Goal: Task Accomplishment & Management: Use online tool/utility

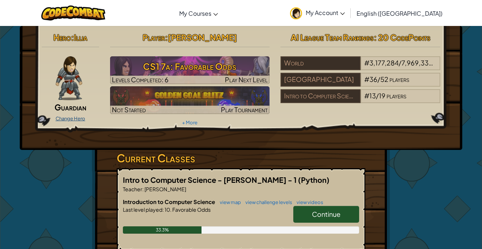
click at [76, 121] on link "Change Hero" at bounding box center [71, 119] width 30 height 6
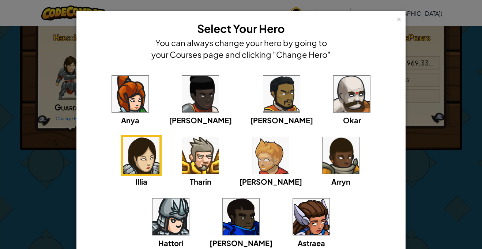
click at [293, 232] on img at bounding box center [311, 217] width 37 height 37
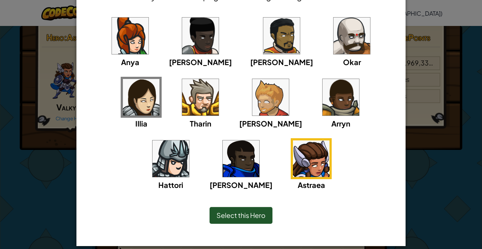
scroll to position [66, 0]
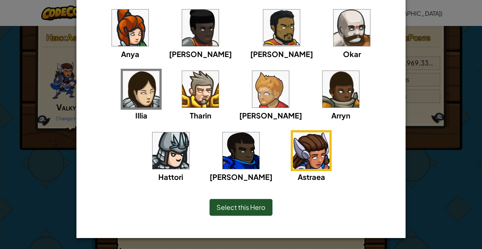
click at [229, 204] on span "Select this Hero" at bounding box center [241, 207] width 49 height 8
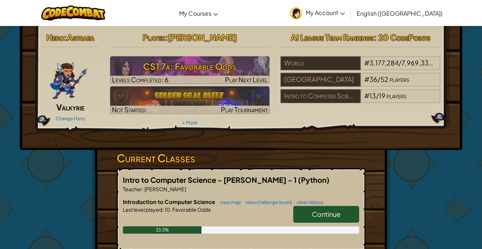
click at [67, 121] on div "Change Hero" at bounding box center [70, 118] width 57 height 12
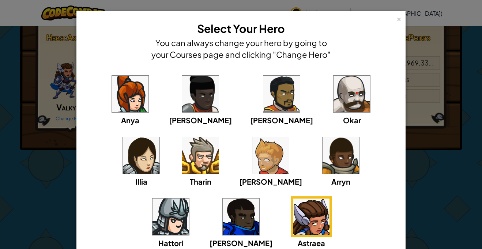
click at [160, 137] on img at bounding box center [141, 155] width 37 height 37
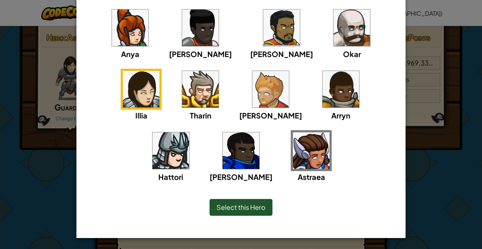
click at [252, 212] on div "Select this Hero" at bounding box center [241, 207] width 63 height 17
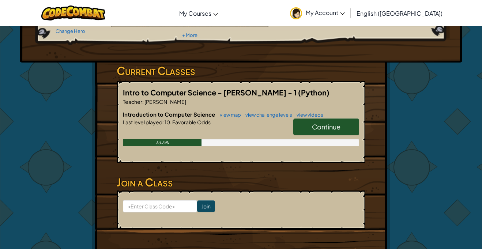
scroll to position [91, 0]
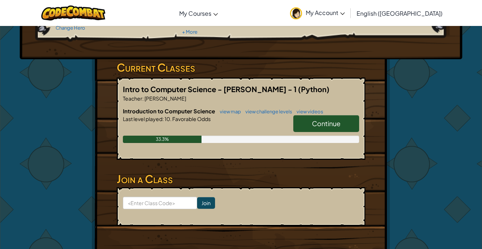
click at [326, 124] on span "Continue" at bounding box center [326, 123] width 29 height 8
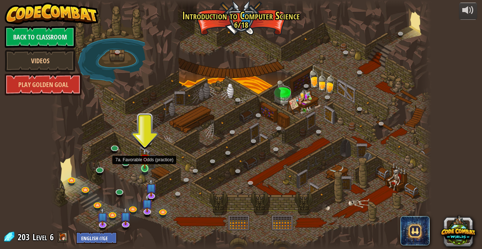
click at [147, 167] on img at bounding box center [144, 158] width 9 height 21
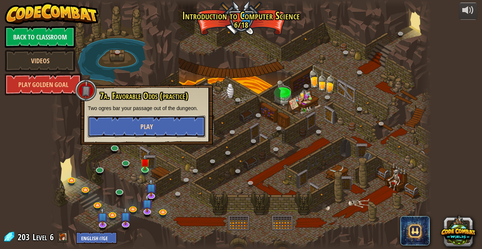
click at [145, 126] on span "Play" at bounding box center [147, 126] width 12 height 9
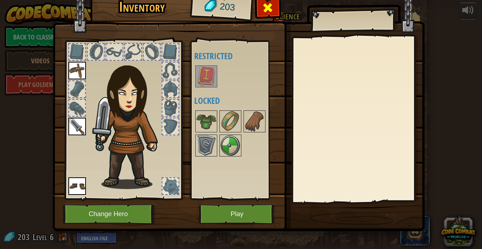
click at [278, 11] on div at bounding box center [267, 9] width 23 height 23
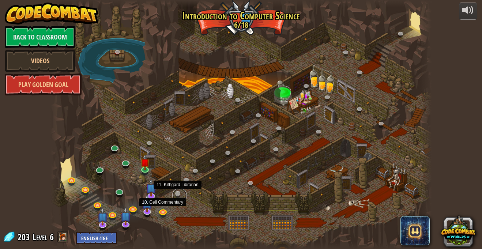
click at [175, 198] on link at bounding box center [179, 195] width 15 height 15
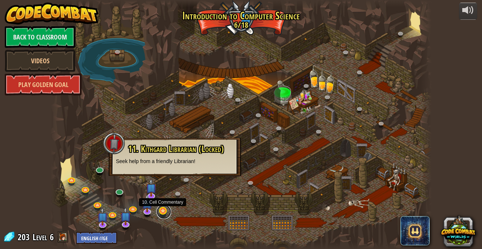
click at [161, 211] on link at bounding box center [164, 212] width 15 height 15
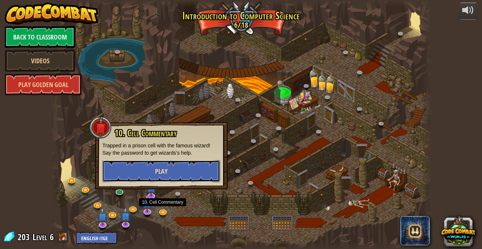
click at [175, 172] on button "Play" at bounding box center [161, 171] width 118 height 22
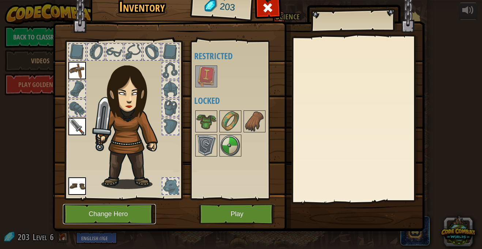
click at [131, 222] on button "Change Hero" at bounding box center [109, 214] width 93 height 20
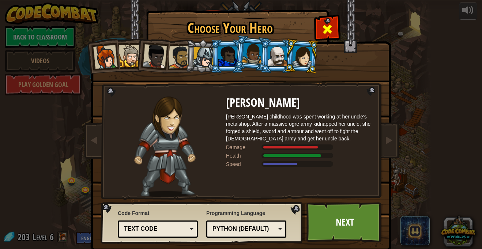
click at [329, 23] on span at bounding box center [328, 29] width 12 height 12
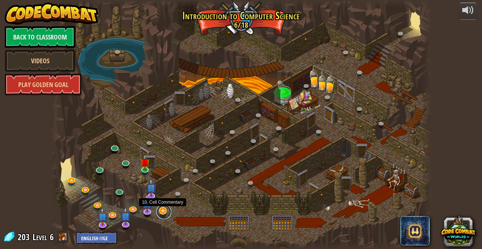
click at [162, 213] on link at bounding box center [164, 212] width 15 height 15
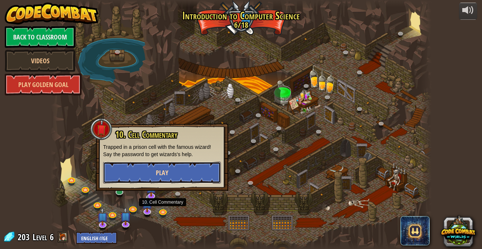
click at [208, 172] on button "Play" at bounding box center [162, 173] width 118 height 22
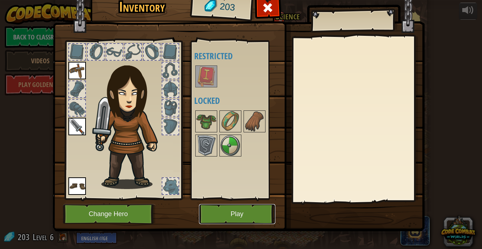
click at [256, 221] on button "Play" at bounding box center [237, 214] width 76 height 20
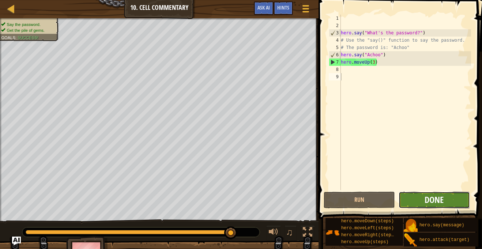
click at [432, 202] on span "Done" at bounding box center [434, 200] width 19 height 12
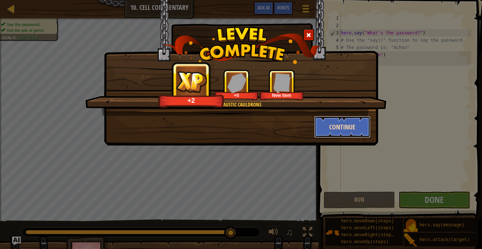
click at [338, 127] on button "Continue" at bounding box center [342, 127] width 57 height 22
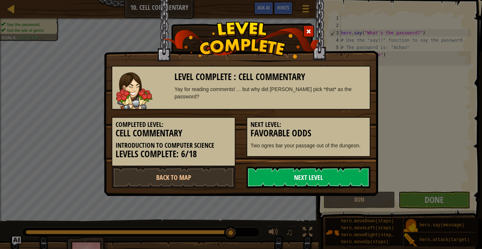
click at [311, 179] on link "Next Level" at bounding box center [309, 177] width 124 height 22
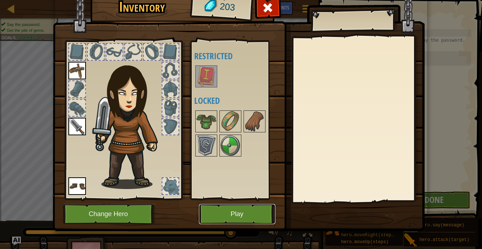
click at [235, 218] on button "Play" at bounding box center [237, 214] width 76 height 20
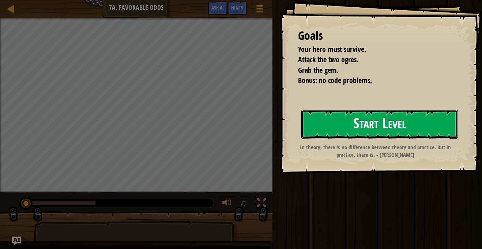
click at [327, 121] on button "Start Level" at bounding box center [379, 124] width 157 height 29
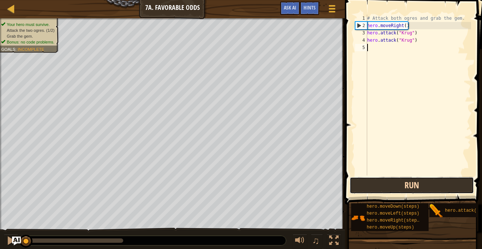
click at [403, 190] on button "Run" at bounding box center [412, 185] width 124 height 17
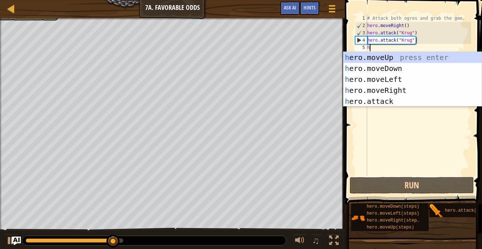
scroll to position [3, 0]
type textarea "he"
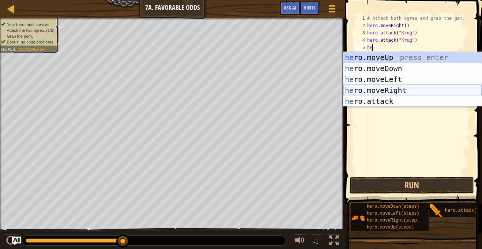
click at [393, 93] on div "he ro.moveUp press enter he ro.moveDown press enter he ro.moveLeft press enter …" at bounding box center [413, 90] width 138 height 77
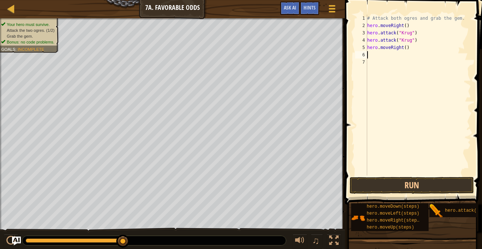
scroll to position [3, 0]
type textarea "he"
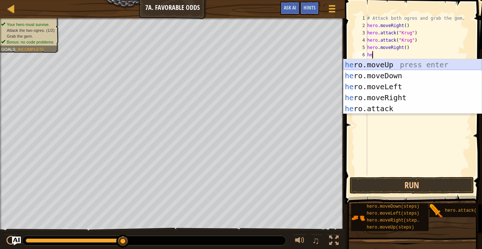
click at [392, 65] on div "he ro.moveUp press enter he ro.moveDown press enter he ro.moveLeft press enter …" at bounding box center [413, 97] width 138 height 77
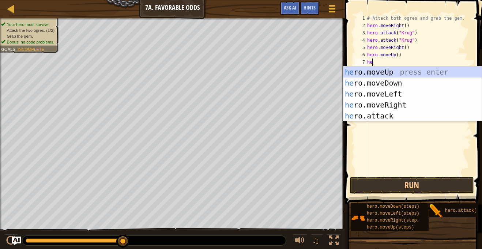
scroll to position [3, 1]
click at [385, 116] on div "her o.moveUp press enter her o.moveDown press enter her o.moveLeft press enter …" at bounding box center [413, 105] width 138 height 77
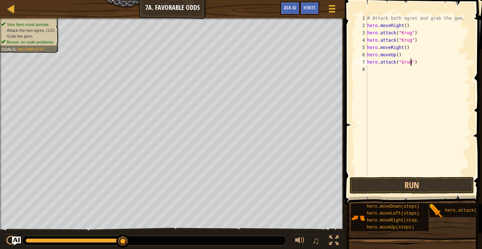
type textarea "hero.attack("Grump")"
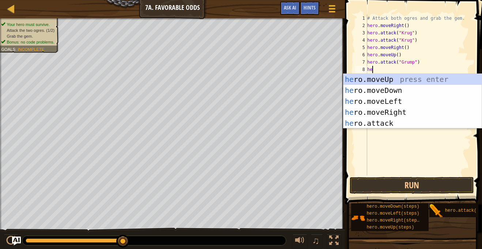
scroll to position [3, 0]
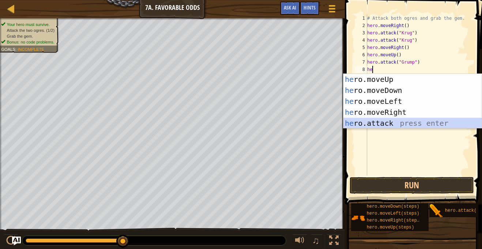
click at [394, 119] on div "he ro.moveUp press enter he ro.moveDown press enter he ro.moveLeft press enter …" at bounding box center [413, 112] width 138 height 77
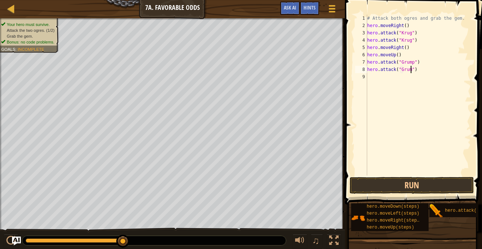
scroll to position [3, 7]
type textarea "hero.attack("Grump")"
click at [426, 186] on button "Run" at bounding box center [412, 185] width 124 height 17
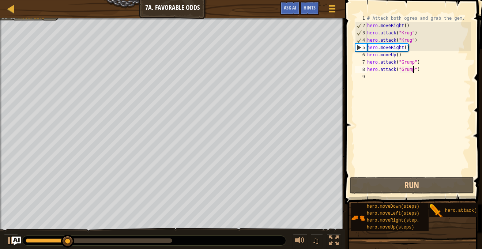
click at [424, 75] on div "# Attack both ogres and grab the gem. hero . moveRight ( ) hero . attack ( "[PE…" at bounding box center [418, 103] width 105 height 176
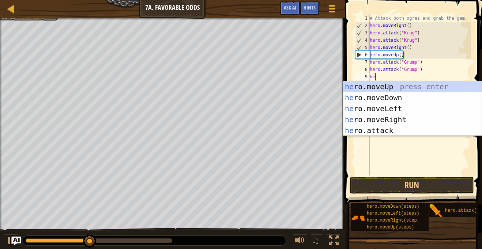
type textarea "her"
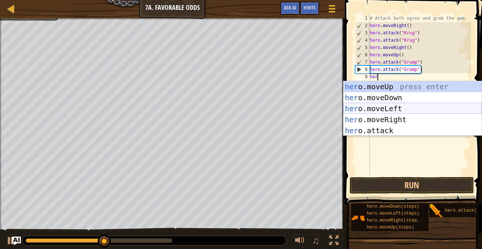
click at [412, 112] on div "her o.moveUp press enter her o.moveDown press enter her o.moveLeft press enter …" at bounding box center [413, 119] width 138 height 77
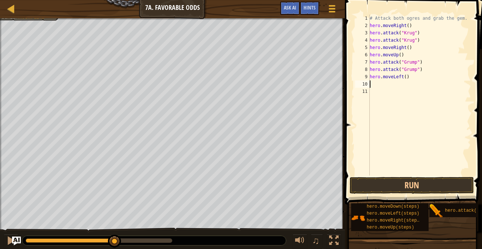
click at [406, 79] on div "# Attack both ogres and grab the gem. hero . moveRight ( ) hero . attack ( "[PE…" at bounding box center [419, 103] width 103 height 176
type textarea "hero.moveLeft(2)"
click at [403, 184] on button "Run" at bounding box center [412, 185] width 124 height 17
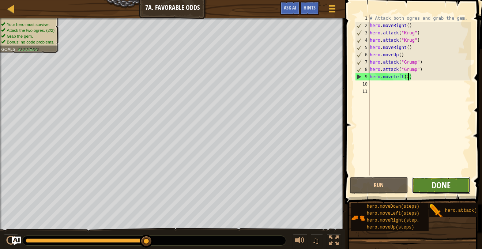
click at [432, 182] on span "Done" at bounding box center [441, 185] width 19 height 12
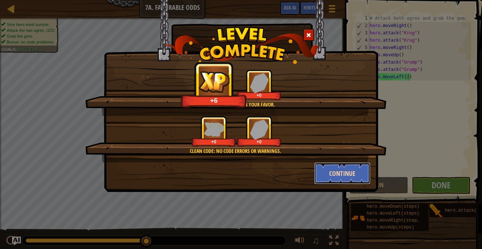
click at [342, 169] on button "Continue" at bounding box center [342, 173] width 57 height 22
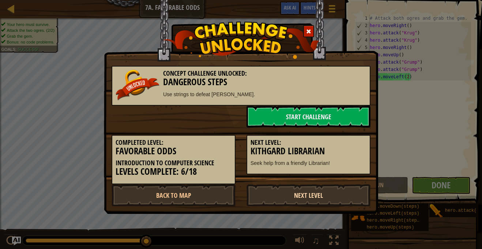
click at [297, 200] on link "Next Level" at bounding box center [309, 195] width 124 height 22
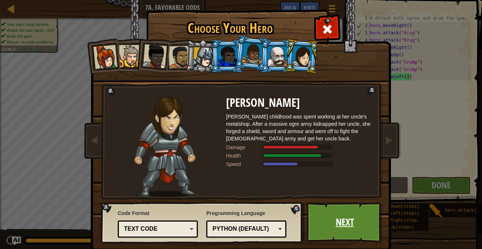
click at [330, 224] on link "Next" at bounding box center [345, 222] width 76 height 40
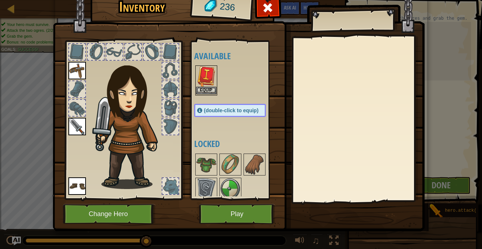
click at [200, 79] on img at bounding box center [206, 76] width 20 height 20
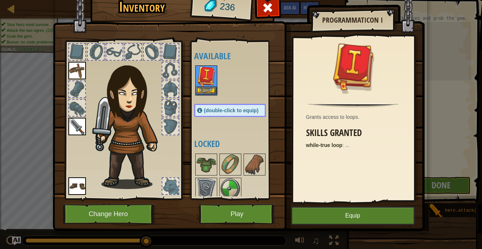
click at [200, 79] on img at bounding box center [206, 76] width 20 height 20
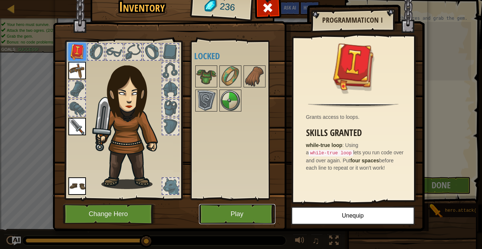
click at [236, 215] on button "Play" at bounding box center [237, 214] width 76 height 20
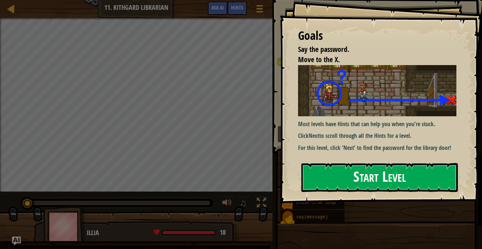
click at [367, 173] on button "Start Level" at bounding box center [379, 177] width 157 height 29
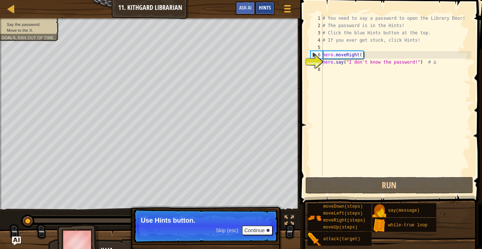
click at [267, 10] on span "Hints" at bounding box center [265, 7] width 12 height 7
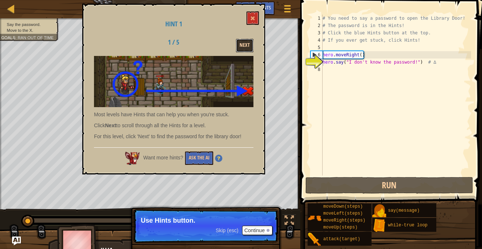
click at [248, 42] on button "Next" at bounding box center [245, 46] width 18 height 14
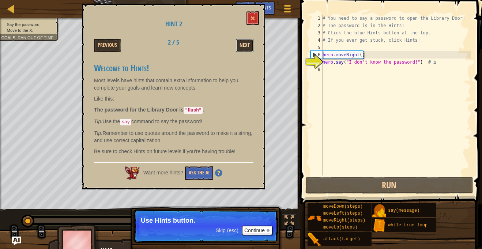
click at [245, 41] on button "Next" at bounding box center [245, 46] width 18 height 14
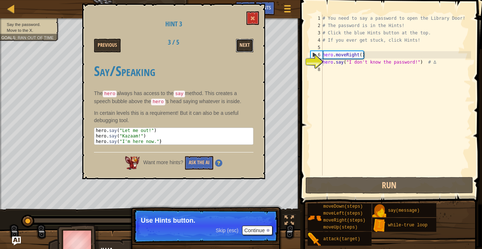
click at [249, 46] on button "Next" at bounding box center [245, 46] width 18 height 14
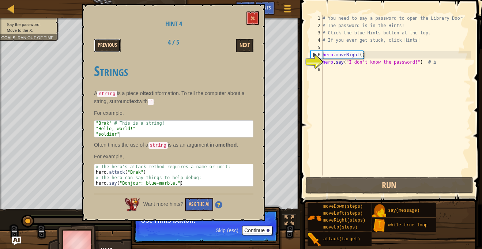
click at [114, 47] on button "Previous" at bounding box center [107, 46] width 27 height 14
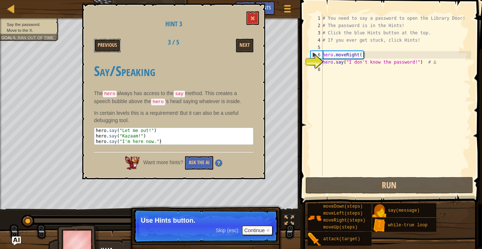
click at [114, 47] on button "Previous" at bounding box center [107, 46] width 27 height 14
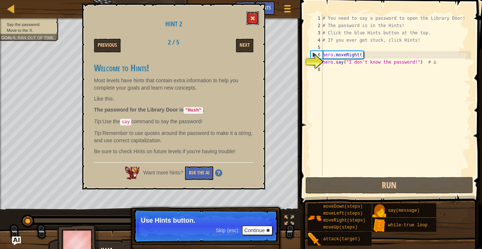
click at [255, 17] on span at bounding box center [252, 18] width 5 height 5
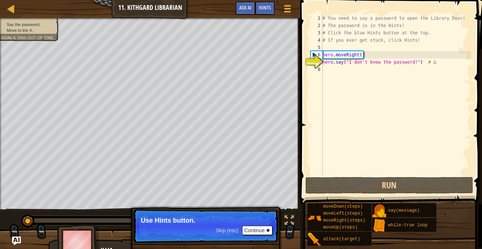
click at [416, 61] on div "# You need to say a password to open the Library Door! # The password is in the…" at bounding box center [396, 103] width 150 height 176
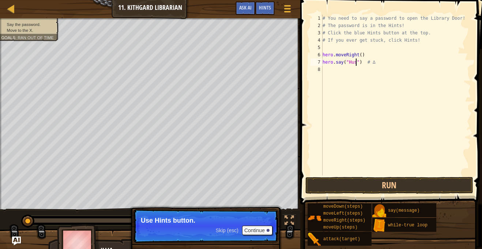
scroll to position [3, 5]
type textarea "hero.say("Hush") # ∆"
click at [386, 191] on button "Run" at bounding box center [390, 185] width 168 height 17
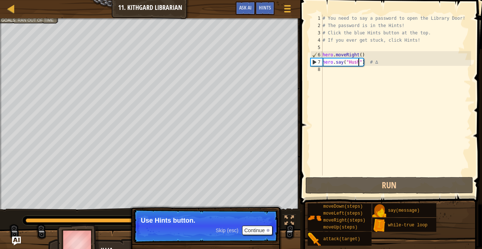
click at [341, 76] on div "# You need to say a password to open the Library Door! # The password is in the…" at bounding box center [396, 103] width 150 height 176
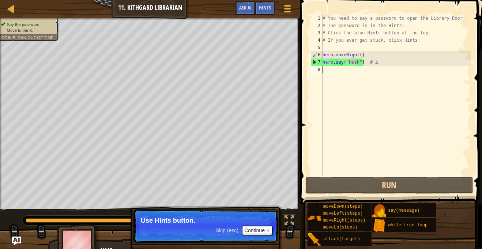
type textarea "he"
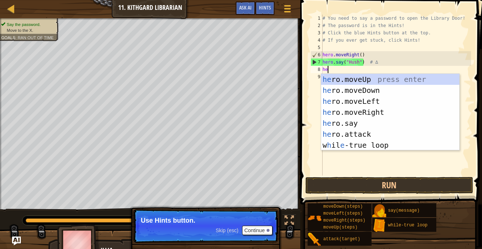
scroll to position [3, 0]
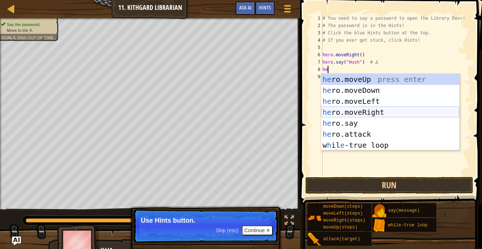
click at [373, 113] on div "he ro.moveUp press enter he ro.moveDown press enter he ro.moveLeft press enter …" at bounding box center [390, 123] width 138 height 99
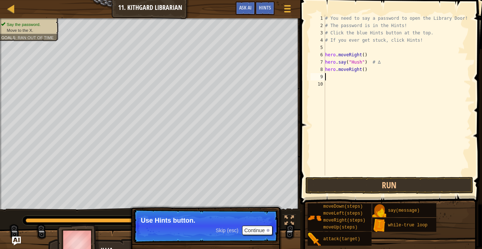
scroll to position [3, 0]
click at [370, 181] on button "Run" at bounding box center [390, 185] width 168 height 17
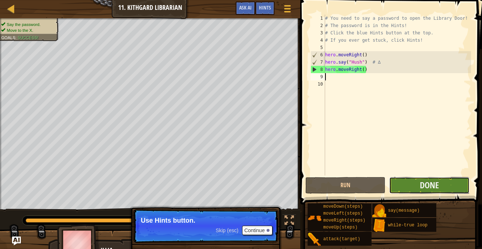
click at [403, 183] on button "Done" at bounding box center [429, 185] width 80 height 17
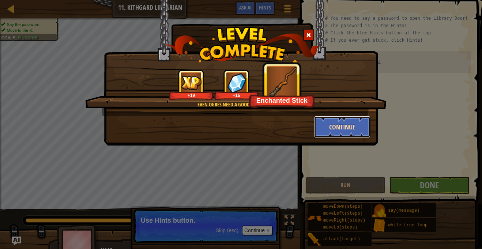
click at [351, 131] on button "Continue" at bounding box center [342, 127] width 57 height 22
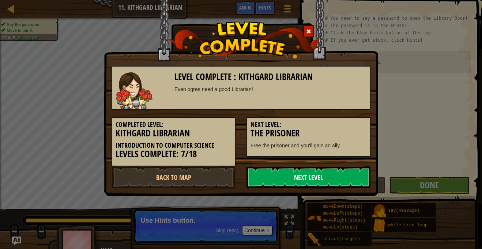
click at [316, 189] on div "Level Complete : Kithgard Librarian Even ogres need a good Librarian! Completed…" at bounding box center [241, 98] width 274 height 196
click at [307, 181] on link "Next Level" at bounding box center [309, 177] width 124 height 22
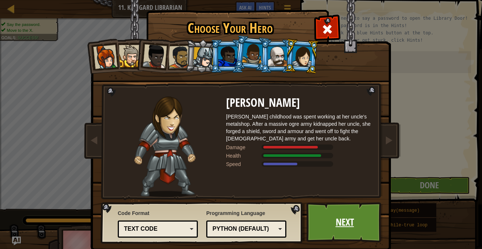
click at [329, 215] on link "Next" at bounding box center [345, 222] width 76 height 40
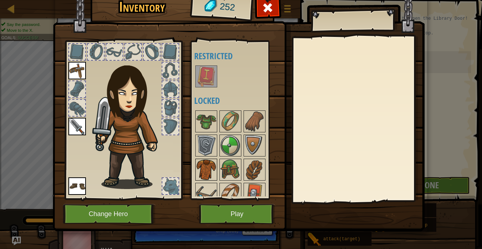
scroll to position [34, 0]
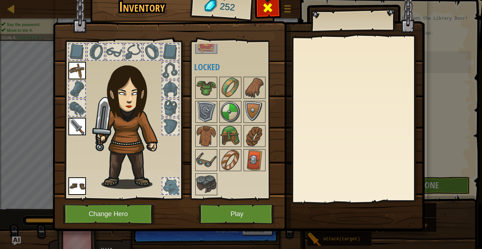
click at [268, 13] on span at bounding box center [268, 8] width 12 height 12
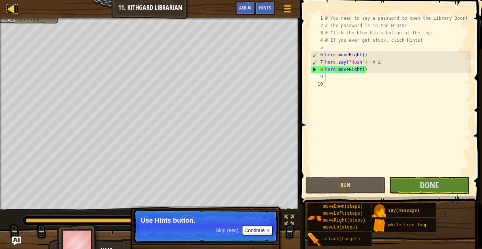
click at [16, 7] on link "Map" at bounding box center [17, 9] width 4 height 10
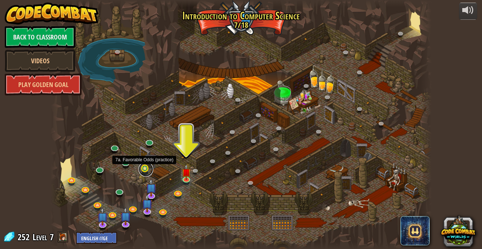
click at [148, 169] on link at bounding box center [146, 169] width 15 height 15
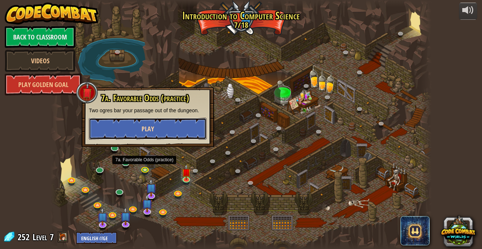
click at [183, 133] on button "Play" at bounding box center [148, 129] width 118 height 22
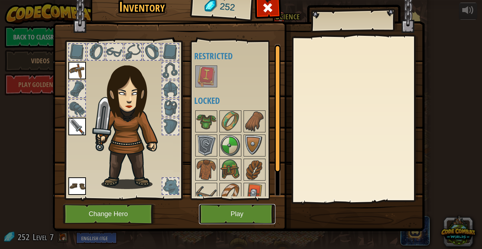
click at [261, 209] on button "Play" at bounding box center [237, 214] width 76 height 20
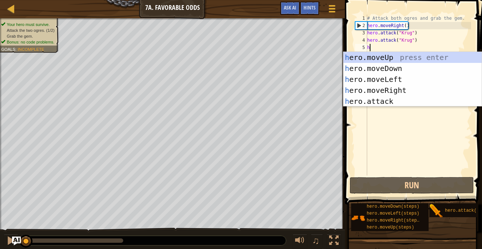
scroll to position [3, 0]
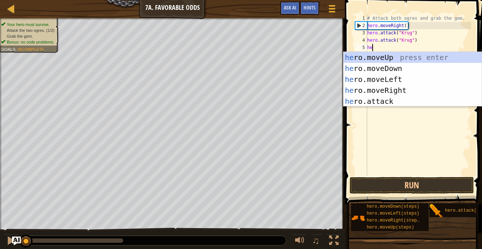
type textarea "her"
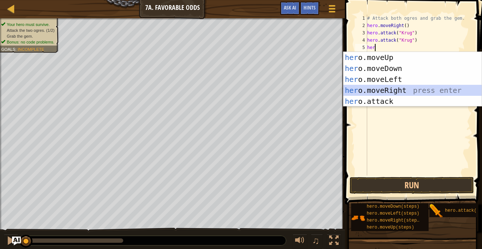
click at [397, 90] on div "her o.moveUp press enter her o.moveDown press enter her o.moveLeft press enter …" at bounding box center [413, 90] width 138 height 77
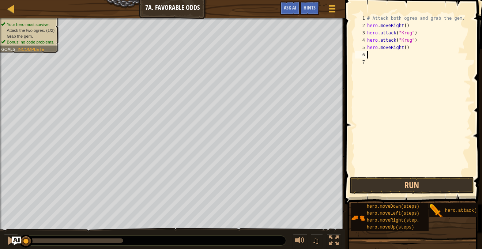
scroll to position [3, 0]
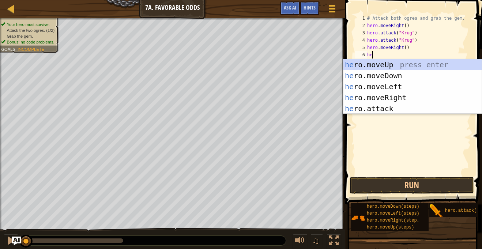
type textarea "her"
click at [417, 66] on div "her o.moveUp press enter her o.moveDown press enter her o.moveLeft press enter …" at bounding box center [413, 97] width 138 height 77
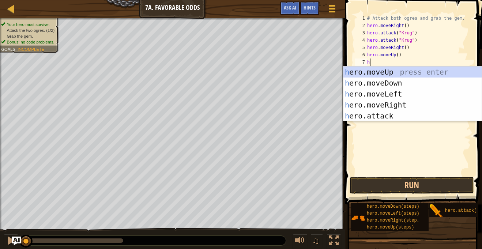
scroll to position [3, 0]
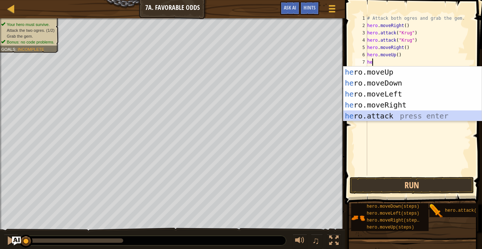
click at [382, 113] on div "he ro.moveUp press enter he ro.moveDown press enter he ro.moveLeft press enter …" at bounding box center [413, 105] width 138 height 77
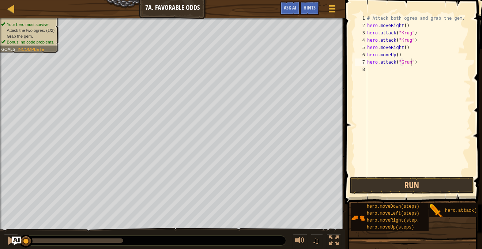
type textarea "hero.attack("Grump")"
click at [376, 76] on div "# Attack both ogres and grab the gem. hero . moveRight ( ) hero . attack ( "[PE…" at bounding box center [418, 103] width 105 height 176
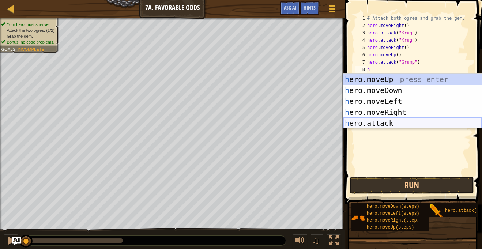
click at [386, 125] on div "h ero.moveUp press enter h ero.moveDown press enter h ero.moveLeft press enter …" at bounding box center [413, 112] width 138 height 77
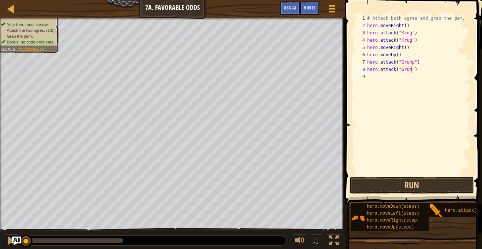
scroll to position [3, 7]
type textarea "hero.attack("Grump")"
click at [398, 183] on button "Run" at bounding box center [412, 185] width 124 height 17
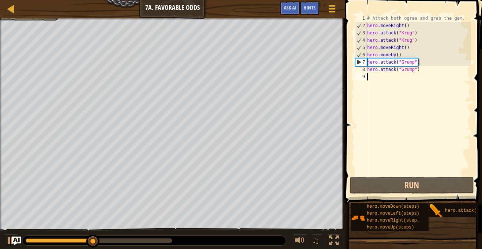
click at [400, 77] on div "# Attack both ogres and grab the gem. hero . moveRight ( ) hero . attack ( "[PE…" at bounding box center [418, 103] width 105 height 176
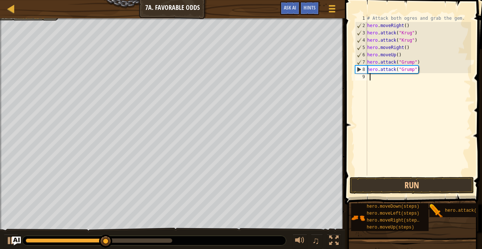
type textarea "he"
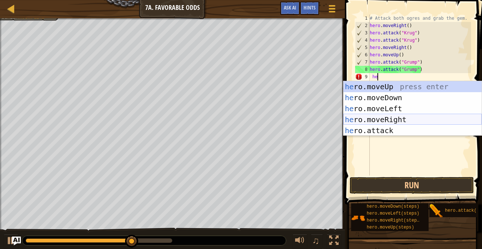
click at [402, 121] on div "he ro.moveUp press enter he ro.moveDown press enter he ro.moveLeft press enter …" at bounding box center [413, 119] width 138 height 77
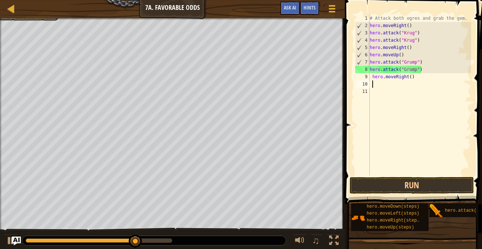
scroll to position [3, 0]
click at [408, 78] on div "# Attack both ogres and grab the gem. hero . moveRight ( ) hero . attack ( "[PE…" at bounding box center [419, 103] width 103 height 176
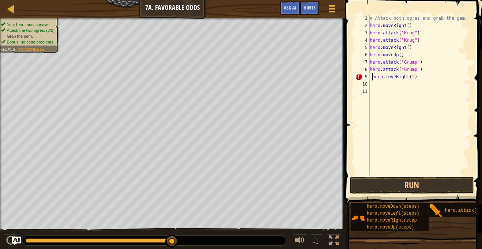
scroll to position [3, 6]
type textarea "hero.moveRight(2)"
click at [415, 183] on button "Run" at bounding box center [412, 185] width 124 height 17
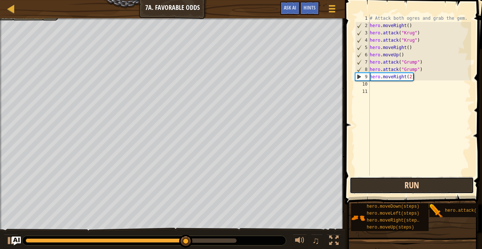
click at [418, 183] on button "Run" at bounding box center [412, 185] width 124 height 17
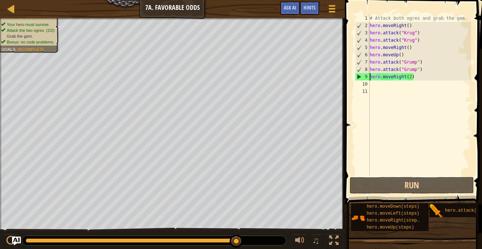
click at [404, 80] on div "# Attack both ogres and grab the gem. hero . moveRight ( ) hero . attack ( "[PE…" at bounding box center [419, 103] width 103 height 176
click at [407, 78] on div "# Attack both ogres and grab the gem. hero . moveRight ( ) hero . attack ( "[PE…" at bounding box center [419, 103] width 103 height 176
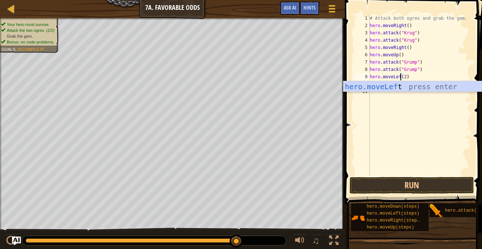
scroll to position [3, 5]
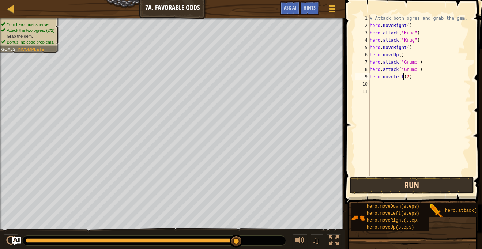
type textarea "hero.moveLeft(2)"
click at [422, 189] on button "Run" at bounding box center [412, 185] width 124 height 17
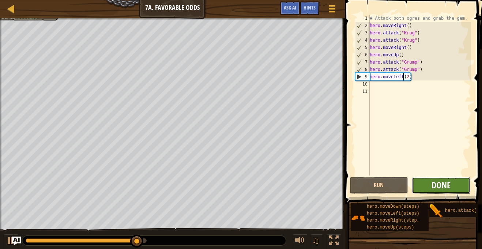
click at [432, 186] on span "Done" at bounding box center [441, 185] width 19 height 12
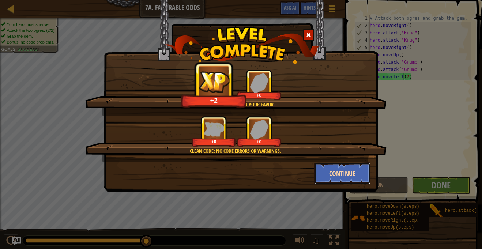
click at [349, 179] on button "Continue" at bounding box center [342, 173] width 57 height 22
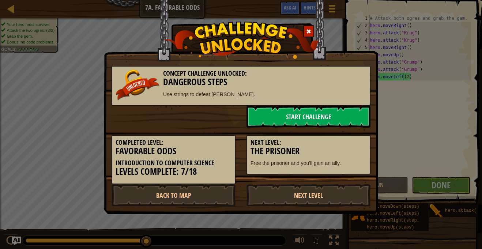
click at [349, 179] on div "Completed Level: Favorable Odds Introduction to Computer Science Levels Complet…" at bounding box center [241, 156] width 270 height 57
click at [192, 197] on link "Back to Map" at bounding box center [174, 195] width 124 height 22
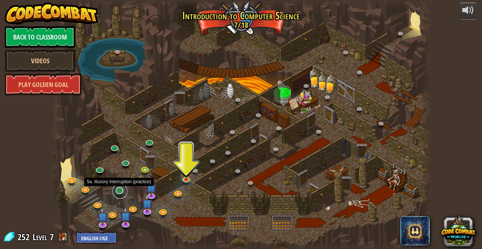
click at [117, 190] on link at bounding box center [120, 191] width 15 height 15
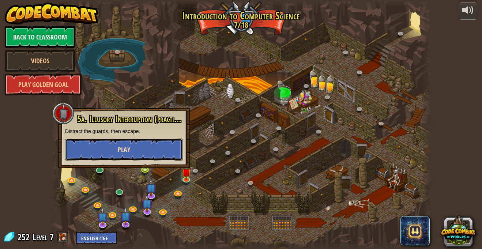
click at [145, 145] on button "Play" at bounding box center [124, 150] width 118 height 22
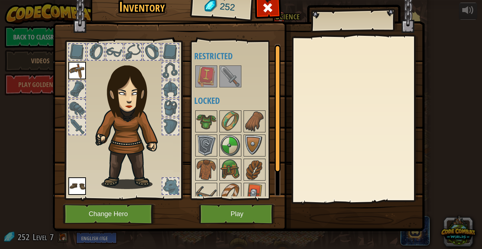
click at [145, 145] on img at bounding box center [131, 122] width 79 height 135
click at [210, 127] on img at bounding box center [206, 121] width 20 height 20
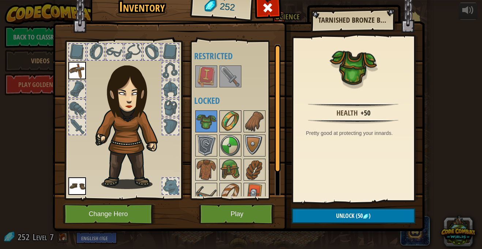
click at [226, 121] on img at bounding box center [230, 121] width 20 height 20
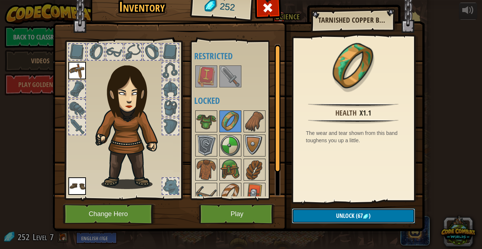
click at [326, 214] on button "Unlock (67 )" at bounding box center [353, 216] width 123 height 15
click at [315, 216] on button "Confirm" at bounding box center [353, 216] width 123 height 15
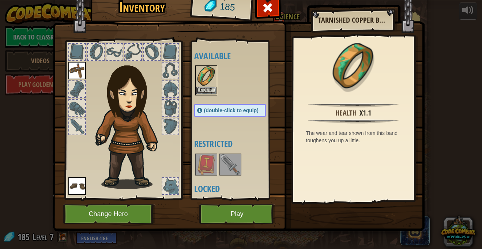
click at [206, 85] on img at bounding box center [206, 76] width 20 height 20
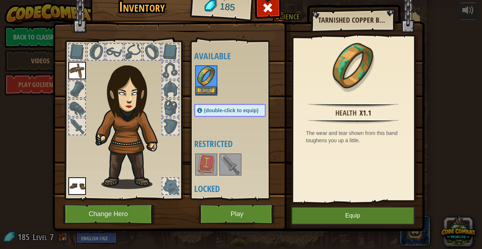
click at [206, 85] on img at bounding box center [206, 76] width 20 height 20
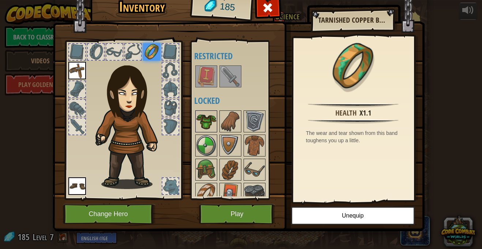
click at [212, 126] on img at bounding box center [206, 121] width 20 height 20
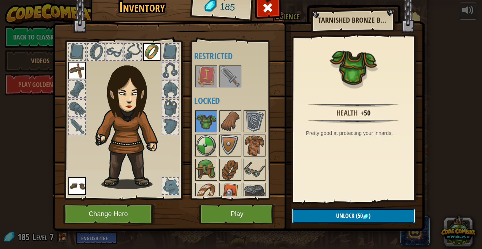
click at [366, 217] on img at bounding box center [366, 217] width 6 height 6
click at [366, 217] on button "Confirm" at bounding box center [353, 216] width 123 height 15
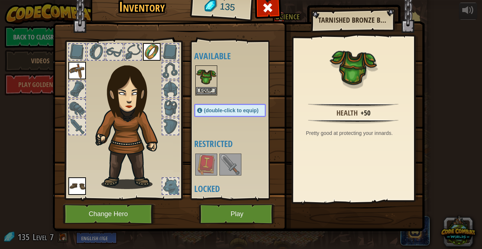
click at [366, 217] on img at bounding box center [239, 99] width 372 height 266
click at [205, 82] on img at bounding box center [206, 76] width 20 height 20
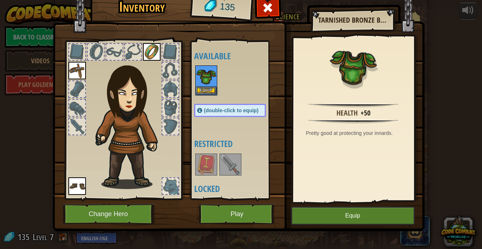
click at [205, 82] on img at bounding box center [206, 76] width 20 height 20
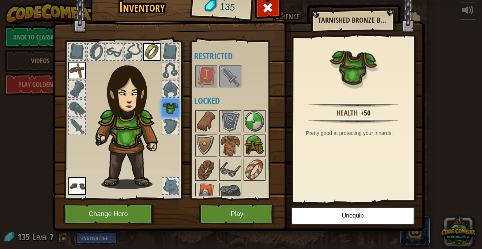
click at [256, 146] on img at bounding box center [254, 145] width 20 height 20
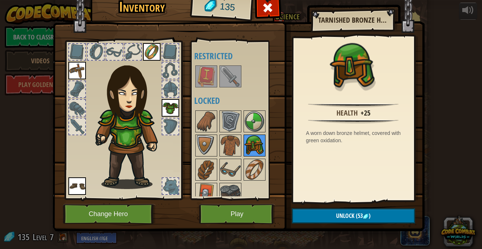
click at [256, 146] on img at bounding box center [254, 145] width 20 height 20
click at [342, 224] on img at bounding box center [239, 99] width 372 height 266
click at [347, 221] on button "Unlock (53 )" at bounding box center [353, 216] width 123 height 15
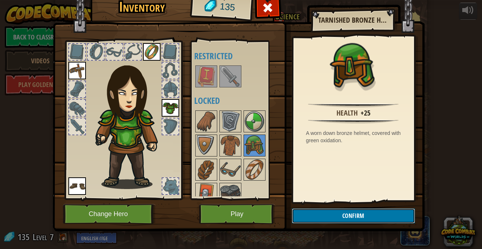
click at [340, 217] on button "Confirm" at bounding box center [353, 216] width 123 height 15
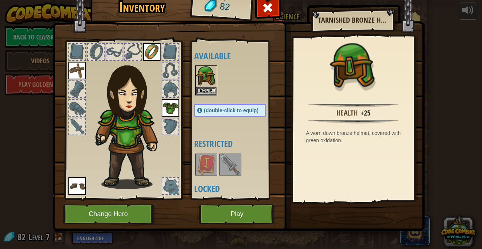
click at [225, 72] on div at bounding box center [237, 80] width 86 height 32
click at [212, 75] on img at bounding box center [206, 76] width 20 height 20
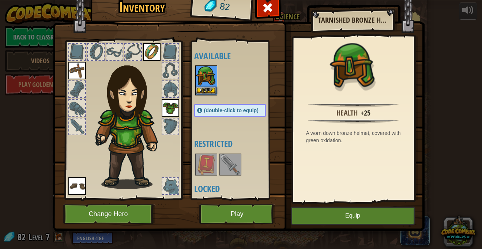
click at [212, 75] on img at bounding box center [206, 76] width 20 height 20
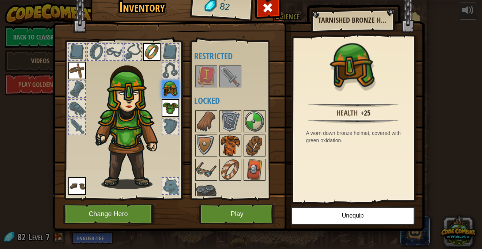
scroll to position [10, 0]
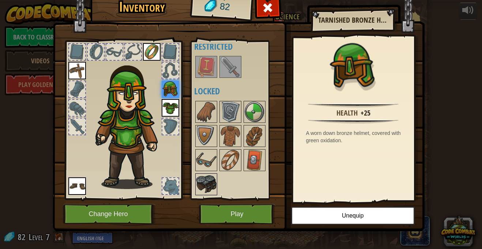
click at [211, 180] on img at bounding box center [206, 184] width 20 height 20
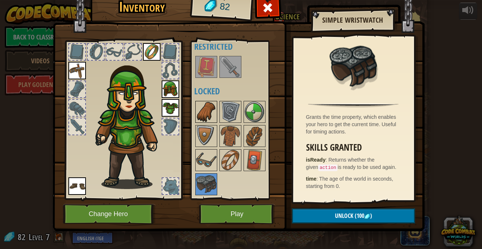
click at [210, 109] on img at bounding box center [206, 112] width 20 height 20
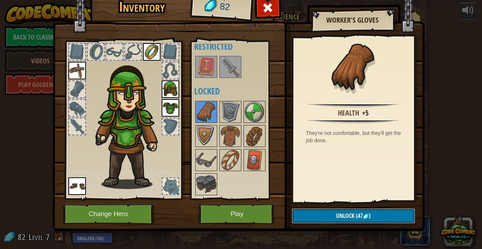
click at [341, 217] on span "Unlock" at bounding box center [345, 216] width 18 height 8
click at [355, 222] on button "Confirm" at bounding box center [353, 216] width 123 height 15
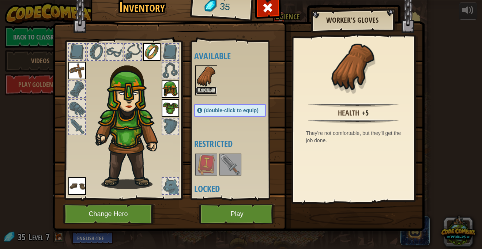
click at [208, 87] on button "Equip" at bounding box center [206, 91] width 20 height 8
click at [208, 154] on img at bounding box center [206, 164] width 20 height 20
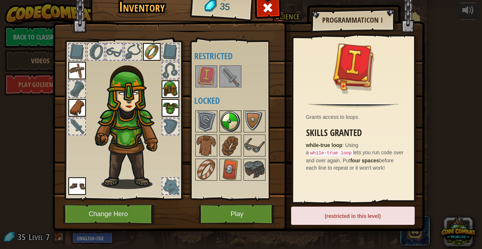
click at [230, 123] on img at bounding box center [230, 121] width 20 height 20
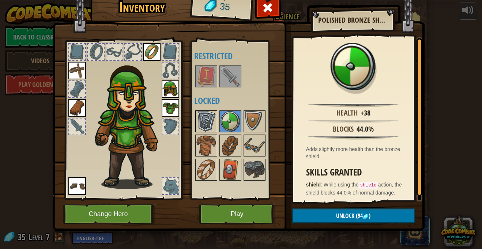
click at [207, 125] on img at bounding box center [206, 121] width 20 height 20
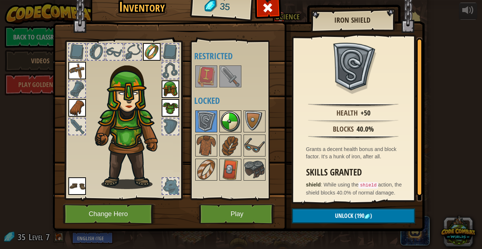
click at [237, 123] on img at bounding box center [230, 121] width 20 height 20
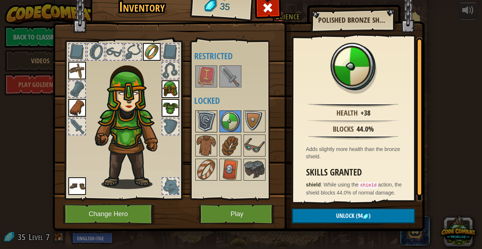
click at [212, 121] on img at bounding box center [206, 121] width 20 height 20
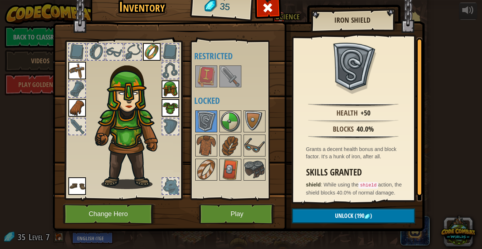
scroll to position [3, 0]
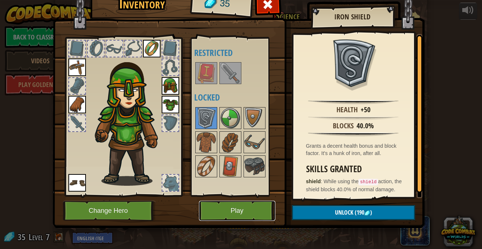
click at [244, 214] on button "Play" at bounding box center [237, 211] width 76 height 20
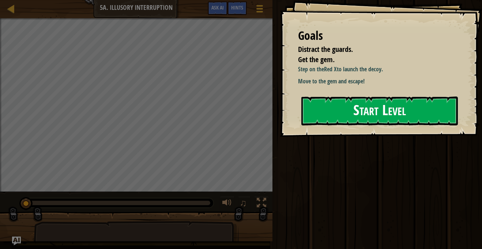
click at [356, 104] on button "Start Level" at bounding box center [379, 111] width 157 height 29
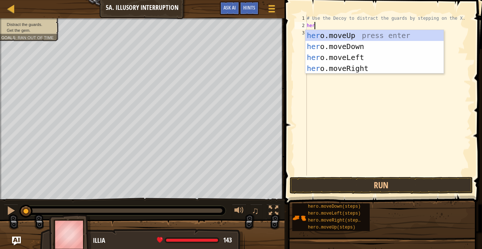
type textarea "hero"
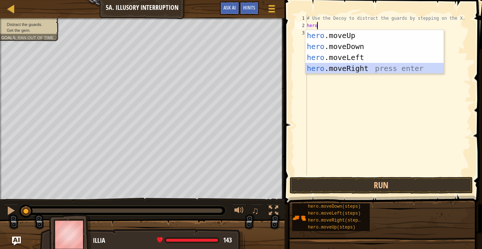
click at [363, 71] on div "hero .moveUp press enter hero .moveDown press enter hero .moveLeft press enter …" at bounding box center [375, 63] width 138 height 66
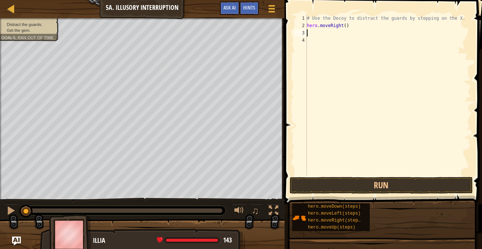
type textarea "h"
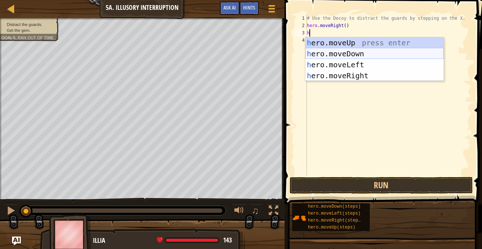
click at [363, 59] on div "h ero.moveUp press enter h ero.moveDown press enter h ero.moveLeft press enter …" at bounding box center [375, 70] width 138 height 66
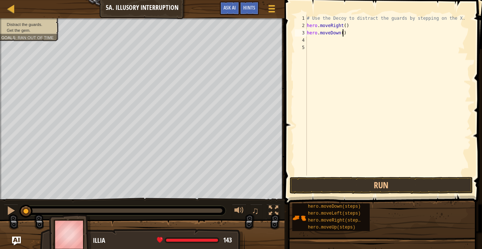
click at [343, 36] on div "# Use the Decoy to distract the guards by stepping on the X. hero . moveRight (…" at bounding box center [389, 103] width 166 height 176
type textarea "hero.moveDown(3)"
click at [365, 43] on div "# Use the Decoy to distract the guards by stepping on the X. hero . moveRight (…" at bounding box center [389, 103] width 166 height 176
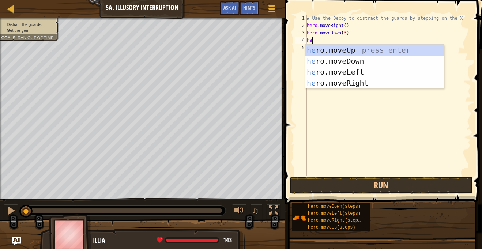
type textarea "he"
click at [363, 53] on div "he ro.moveUp press enter he ro.moveDown press enter he ro.moveLeft press enter …" at bounding box center [375, 78] width 138 height 66
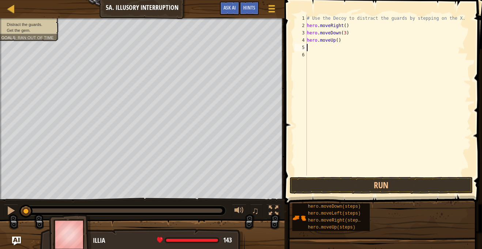
scroll to position [3, 0]
type textarea "hero.moveUp(3)"
click at [329, 57] on div "# Use the Decoy to distract the guards by stepping on the X. hero . moveRight (…" at bounding box center [389, 103] width 166 height 176
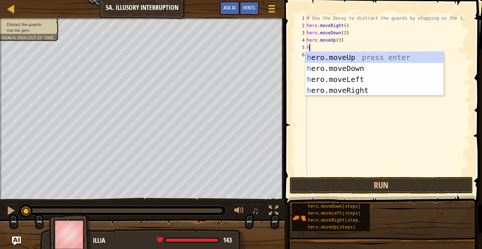
type textarea "he"
click at [343, 89] on div "he ro.moveUp press enter he ro.moveDown press enter he ro.moveLeft press enter …" at bounding box center [375, 85] width 138 height 66
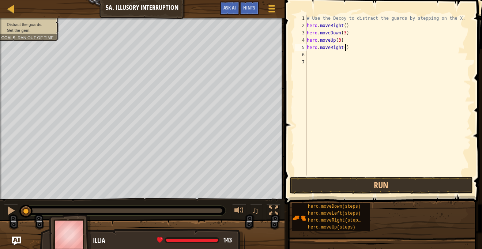
click at [346, 46] on div "# Use the Decoy to distract the guards by stepping on the X. hero . moveRight (…" at bounding box center [389, 103] width 166 height 176
type textarea "hero.moveRight()"
click at [390, 60] on div "# Use the Decoy to distract the guards by stepping on the X. hero . moveRight (…" at bounding box center [389, 103] width 166 height 176
click at [345, 48] on div "# Use the Decoy to distract the guards by stepping on the X. hero . moveRight (…" at bounding box center [389, 103] width 166 height 176
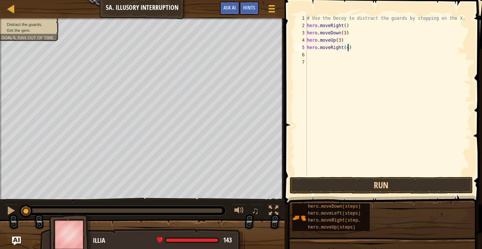
type textarea "hero.moveRight(4)"
click at [357, 185] on button "Run" at bounding box center [381, 185] width 183 height 17
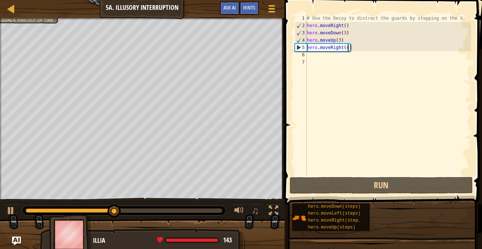
scroll to position [3, 0]
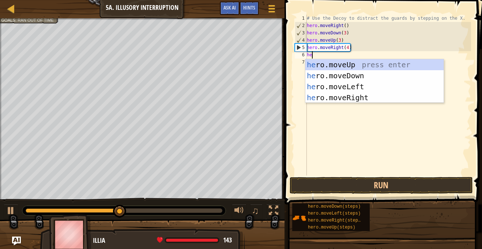
type textarea "he"
click at [387, 75] on div "he ro.moveUp press enter he ro.moveDown press enter he ro.moveLeft press enter …" at bounding box center [375, 92] width 138 height 66
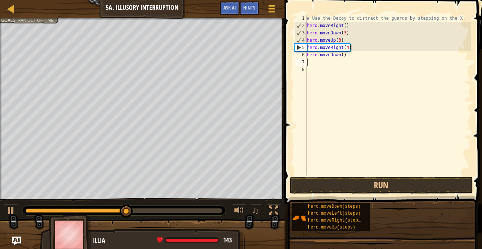
scroll to position [3, 0]
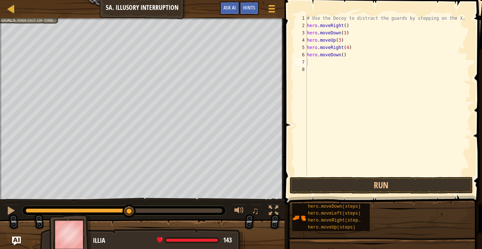
click at [371, 176] on span at bounding box center [383, 92] width 203 height 226
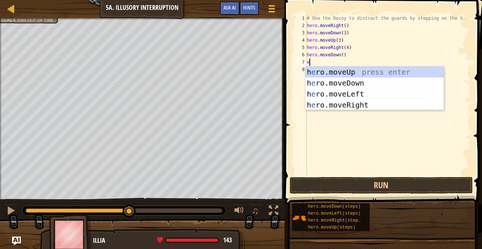
type textarea "eh"
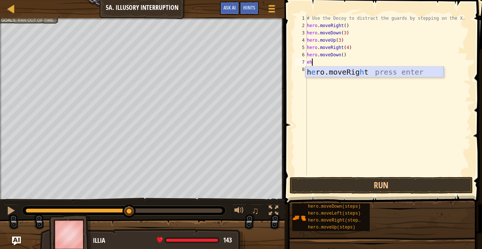
click at [338, 74] on div "h e ro.moveRig h t press enter" at bounding box center [375, 83] width 138 height 33
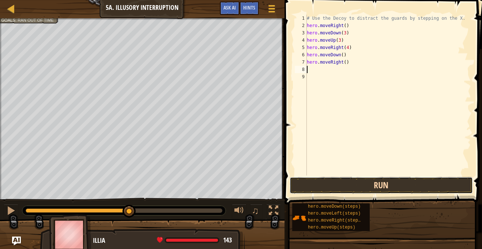
click at [352, 184] on button "Run" at bounding box center [381, 185] width 183 height 17
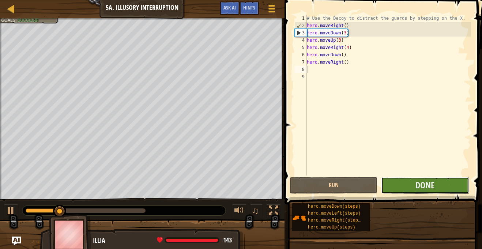
click at [406, 186] on button "Done" at bounding box center [425, 185] width 88 height 17
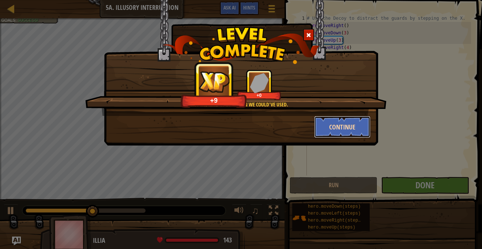
click at [348, 135] on button "Continue" at bounding box center [342, 127] width 57 height 22
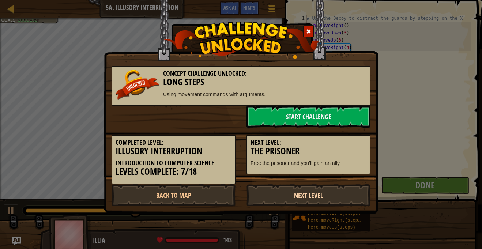
click at [313, 198] on link "Next Level" at bounding box center [309, 195] width 124 height 22
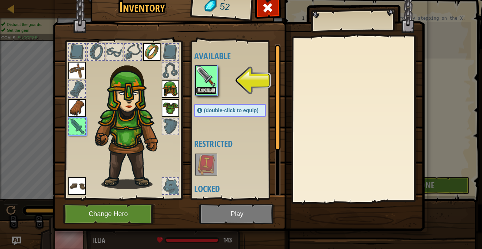
click at [207, 90] on button "Equip" at bounding box center [206, 91] width 20 height 8
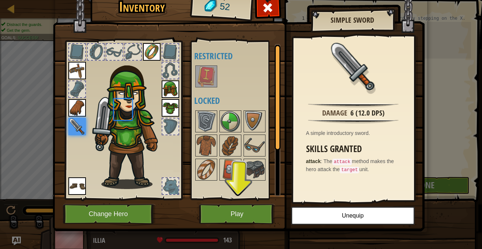
click at [207, 90] on div "Available Equip Equip Equip Equip Equip Equip Equip (double-click to equip) Res…" at bounding box center [237, 120] width 86 height 153
click at [167, 186] on div at bounding box center [170, 186] width 16 height 16
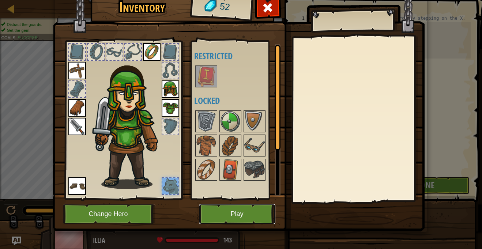
click at [212, 215] on button "Play" at bounding box center [237, 214] width 76 height 20
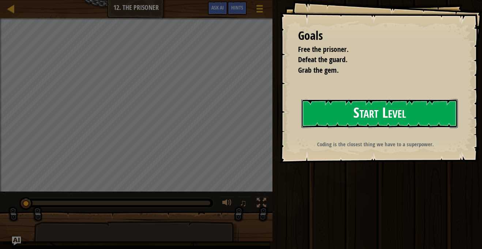
click at [396, 109] on button "Start Level" at bounding box center [379, 113] width 157 height 29
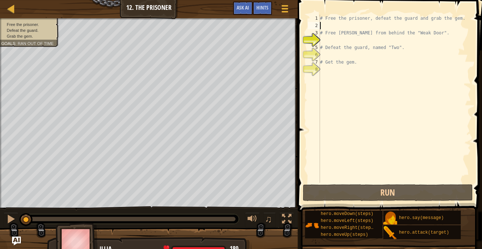
click at [340, 27] on div "# Free the prisoner, defeat the guard and grab the gem. # Free [PERSON_NAME] fr…" at bounding box center [395, 106] width 153 height 183
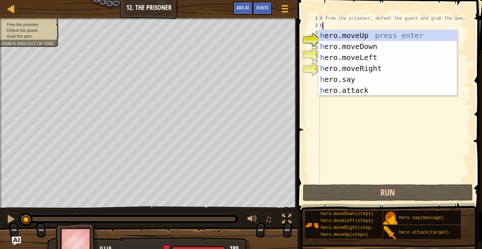
type textarea "he"
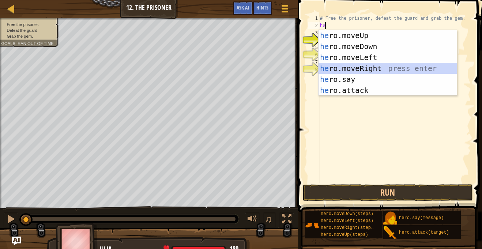
click at [356, 67] on div "he ro.moveUp press enter he ro.moveDown press enter he ro.moveLeft press enter …" at bounding box center [388, 74] width 138 height 88
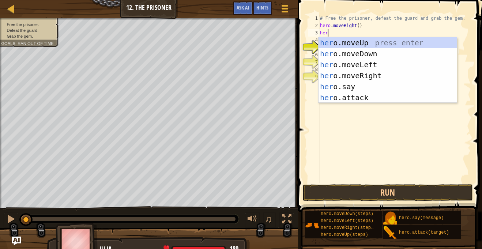
scroll to position [3, 1]
click at [353, 99] on div "hero .moveUp press enter hero .moveDown press enter hero .moveLeft press enter …" at bounding box center [388, 81] width 138 height 88
type textarea "hero.attack("Enemy Name")"
